Goal: Transaction & Acquisition: Download file/media

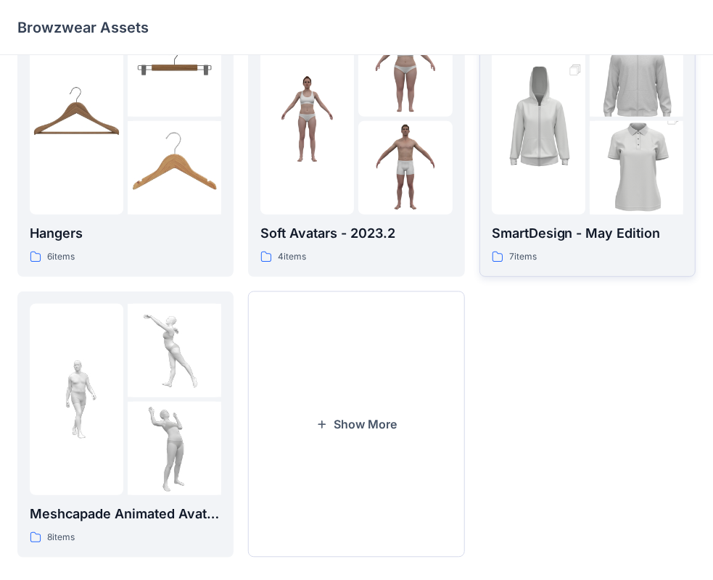
scroll to position [360, 0]
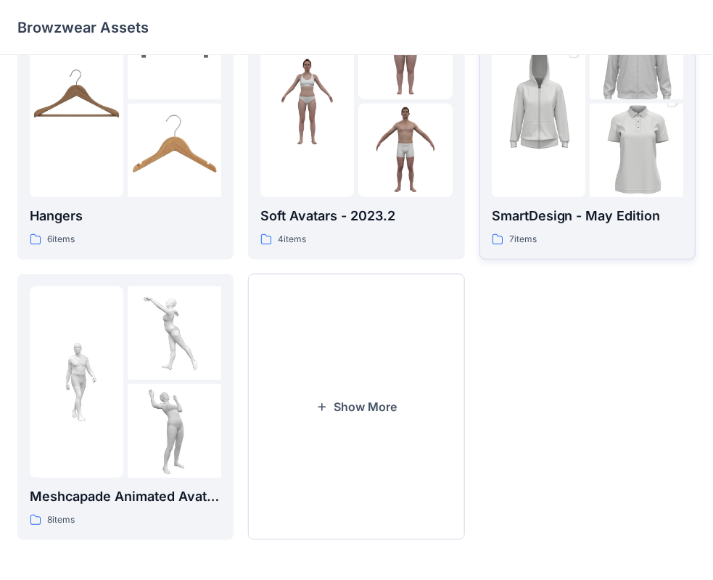
click at [540, 148] on img at bounding box center [539, 101] width 94 height 141
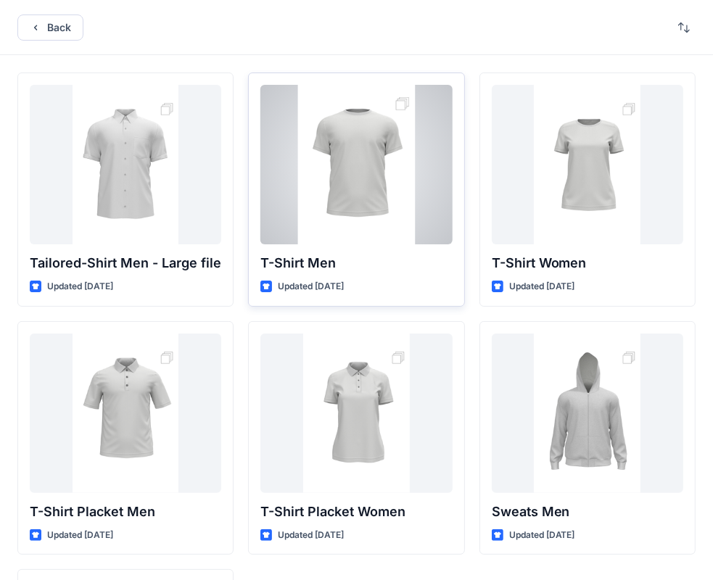
click at [368, 213] on div at bounding box center [355, 165] width 191 height 160
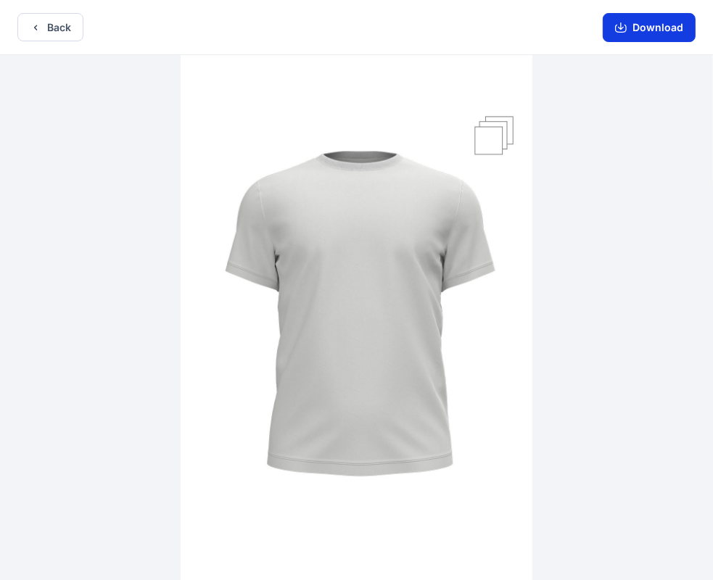
click at [634, 37] on button "Download" at bounding box center [649, 27] width 93 height 29
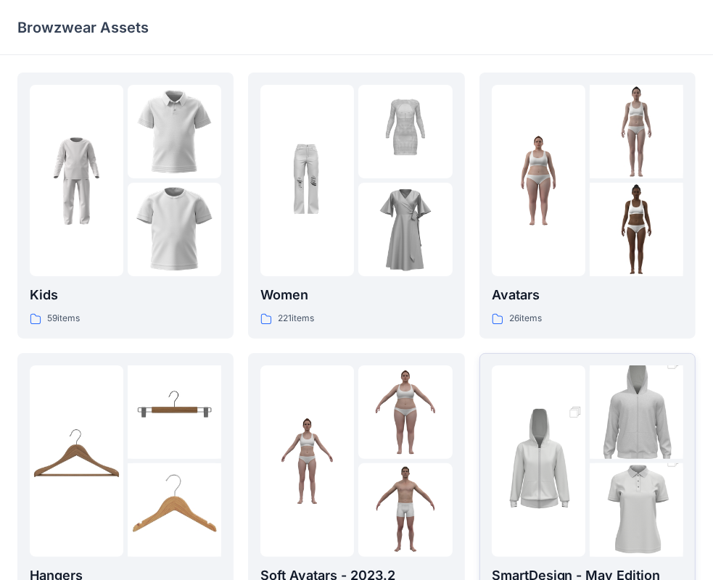
click at [603, 475] on img at bounding box center [637, 510] width 94 height 141
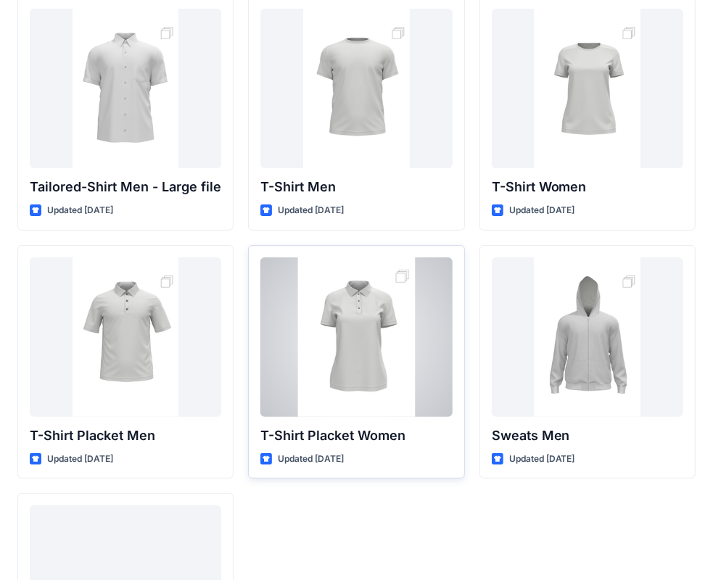
scroll to position [73, 0]
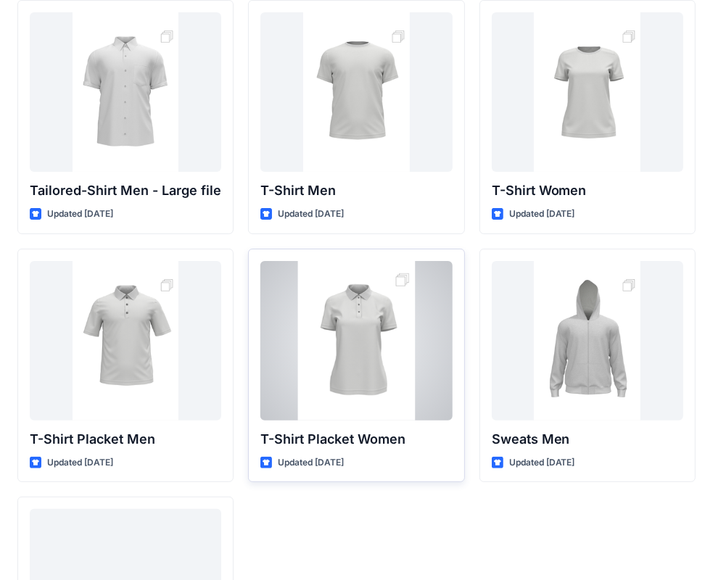
click at [377, 389] on div at bounding box center [355, 341] width 191 height 160
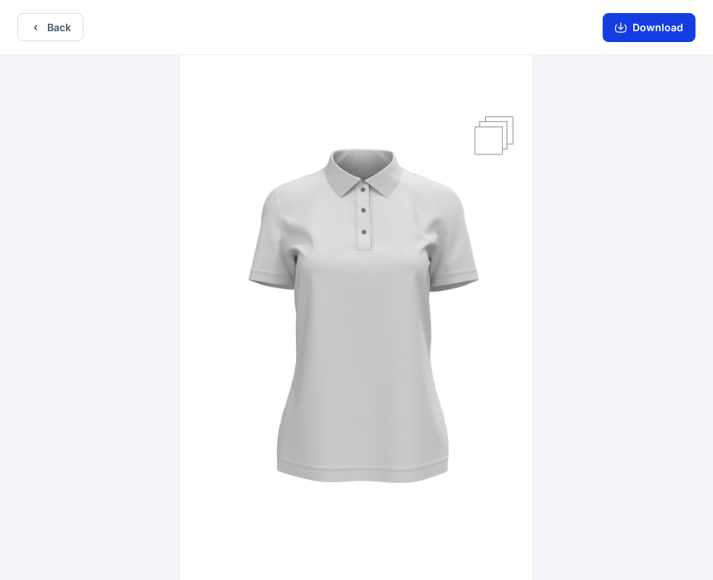
click at [640, 28] on button "Download" at bounding box center [649, 27] width 93 height 29
click at [62, 23] on button "Back" at bounding box center [50, 27] width 66 height 28
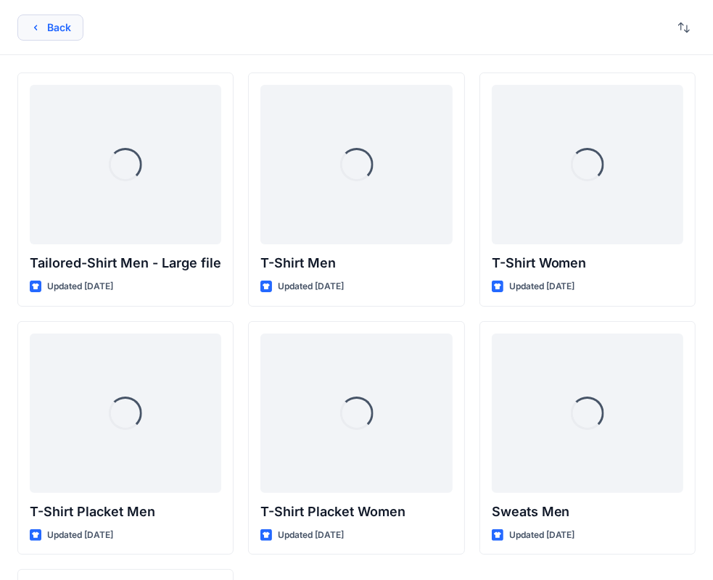
click at [46, 25] on button "Back" at bounding box center [50, 28] width 66 height 26
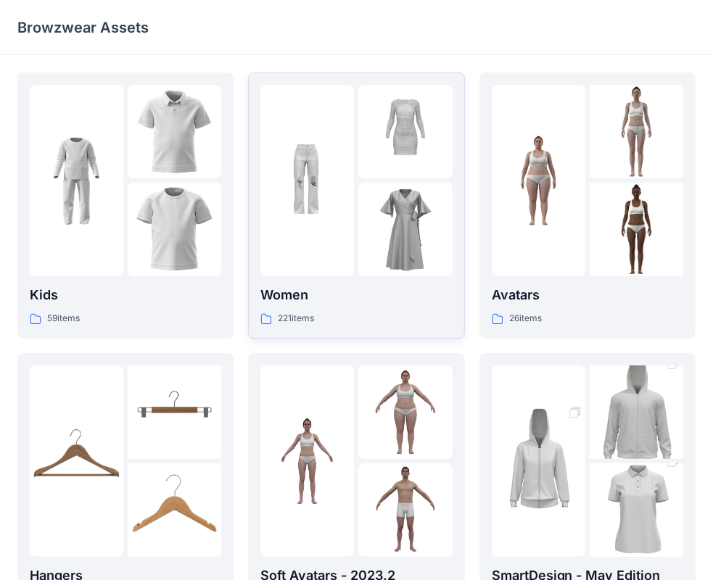
click at [418, 273] on img at bounding box center [405, 230] width 94 height 94
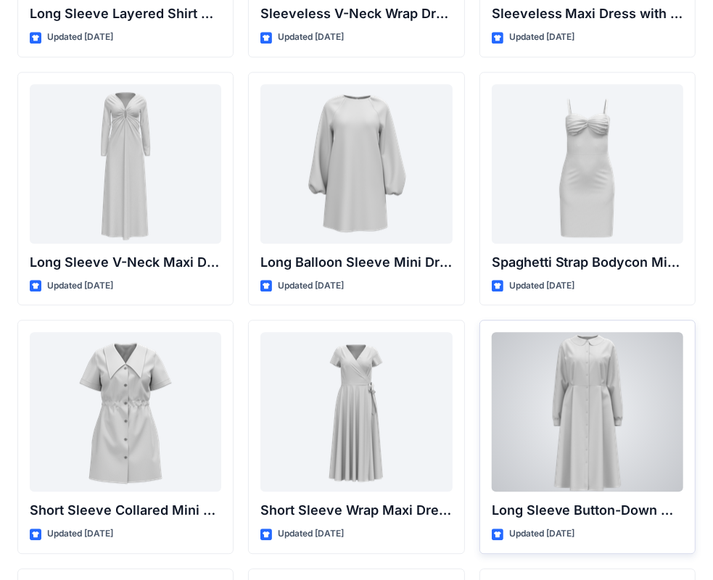
scroll to position [2235, 0]
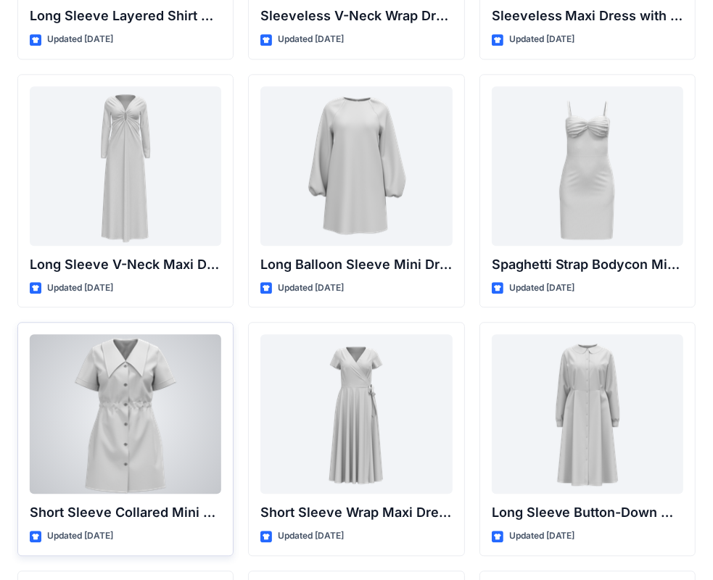
click at [116, 439] on div at bounding box center [125, 414] width 191 height 160
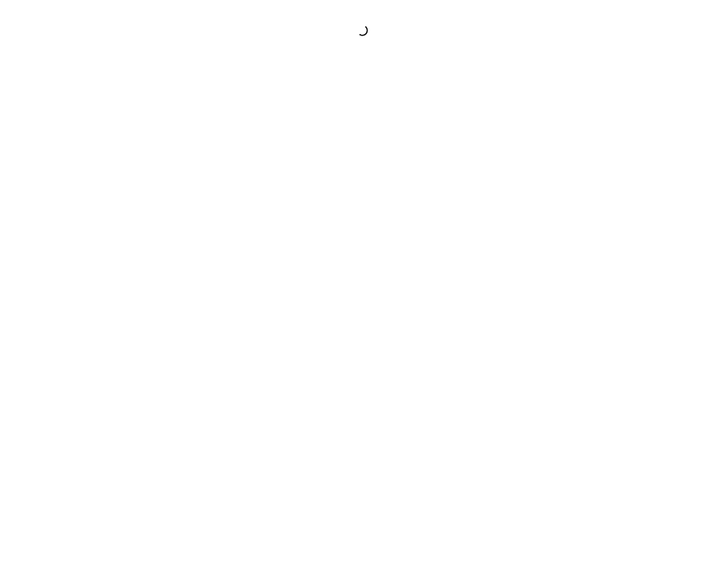
click at [116, 439] on div at bounding box center [362, 290] width 725 height 580
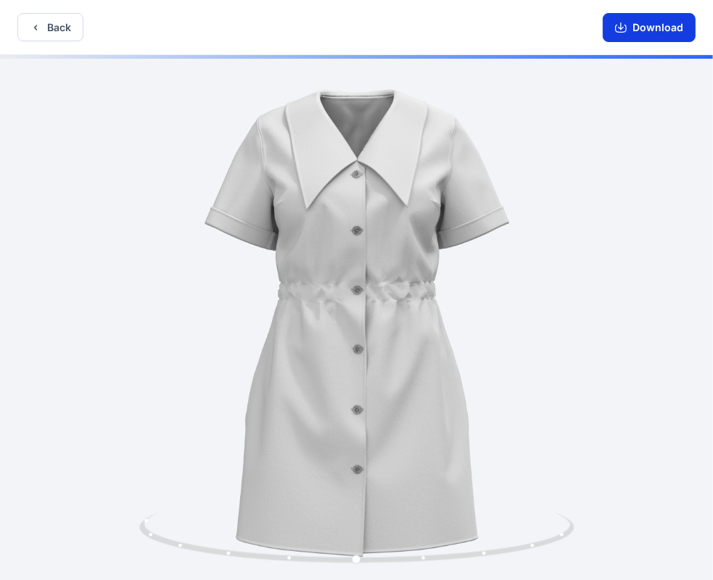
click at [659, 30] on button "Download" at bounding box center [649, 27] width 93 height 29
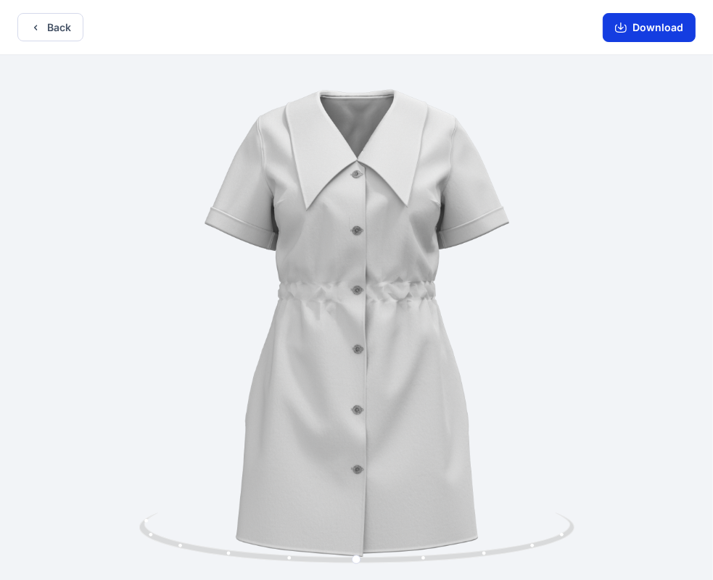
click at [664, 30] on button "Download" at bounding box center [649, 27] width 93 height 29
click at [644, 29] on button "Download" at bounding box center [649, 27] width 93 height 29
